Goal: Task Accomplishment & Management: Manage account settings

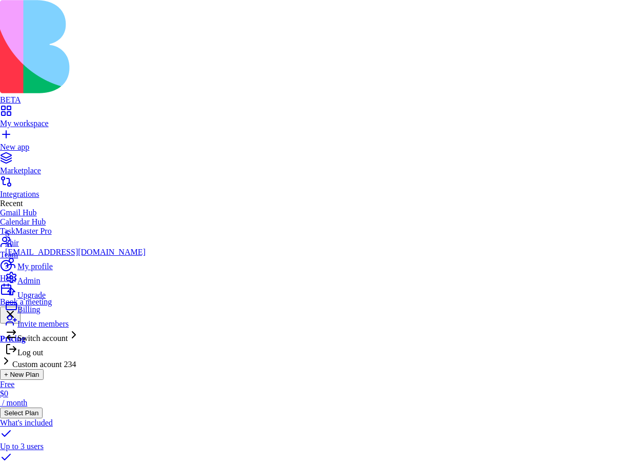
click at [44, 315] on div "Billing" at bounding box center [75, 307] width 141 height 14
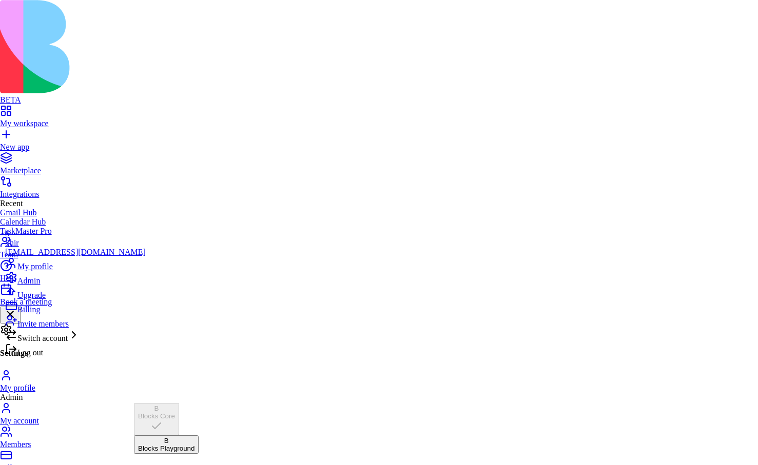
click at [162, 445] on div "Blocks Playground" at bounding box center [166, 449] width 56 height 8
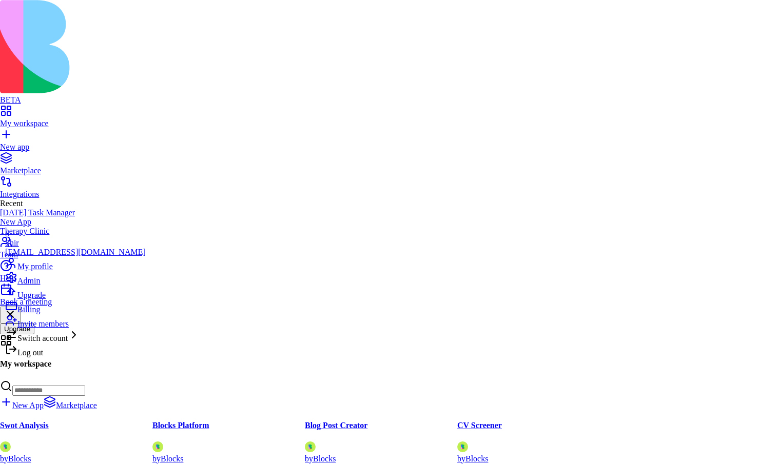
click at [40, 314] on span "Billing" at bounding box center [28, 309] width 23 height 9
